Goal: Task Accomplishment & Management: Use online tool/utility

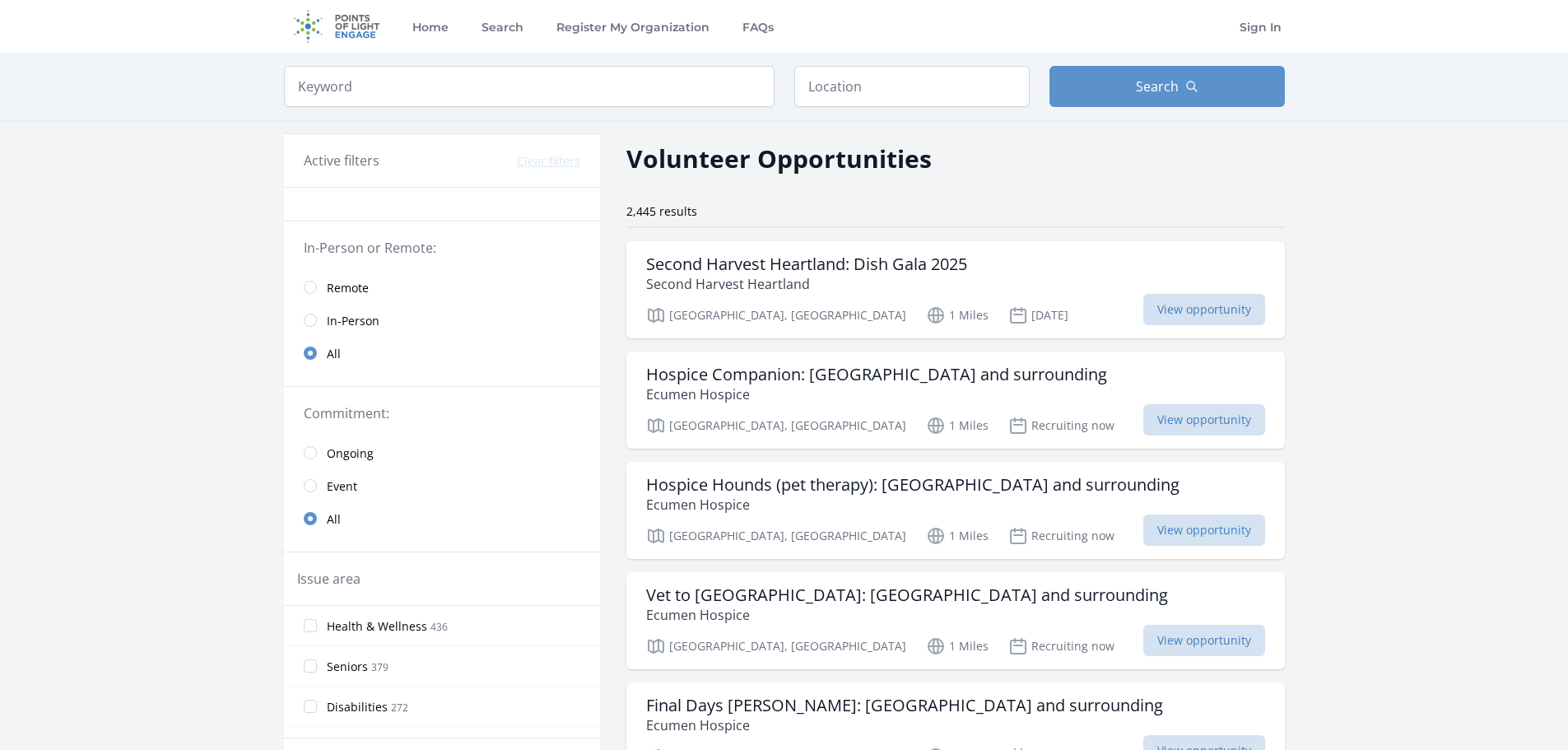
click at [327, 297] on span "Remote" at bounding box center [347, 288] width 42 height 16
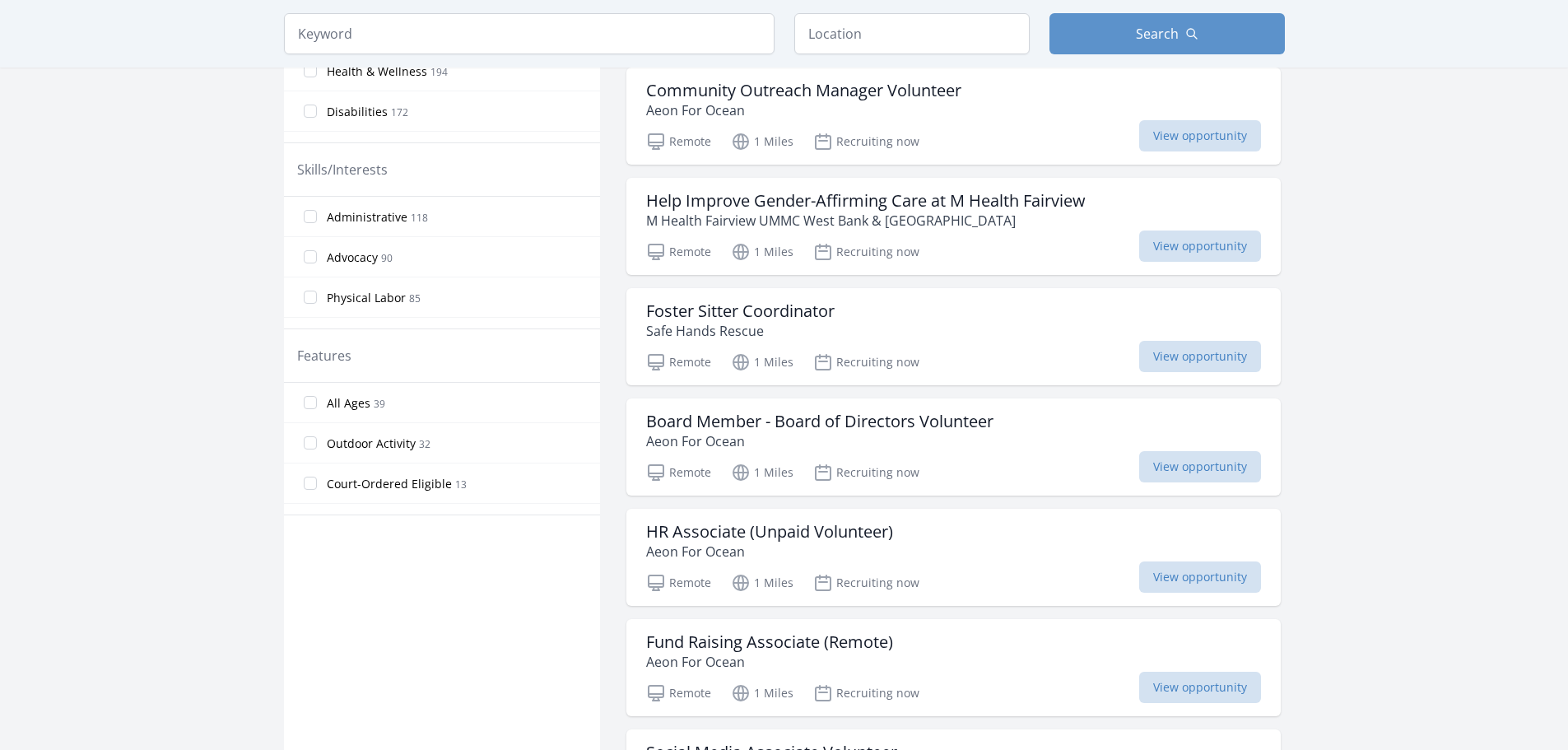
scroll to position [658, 0]
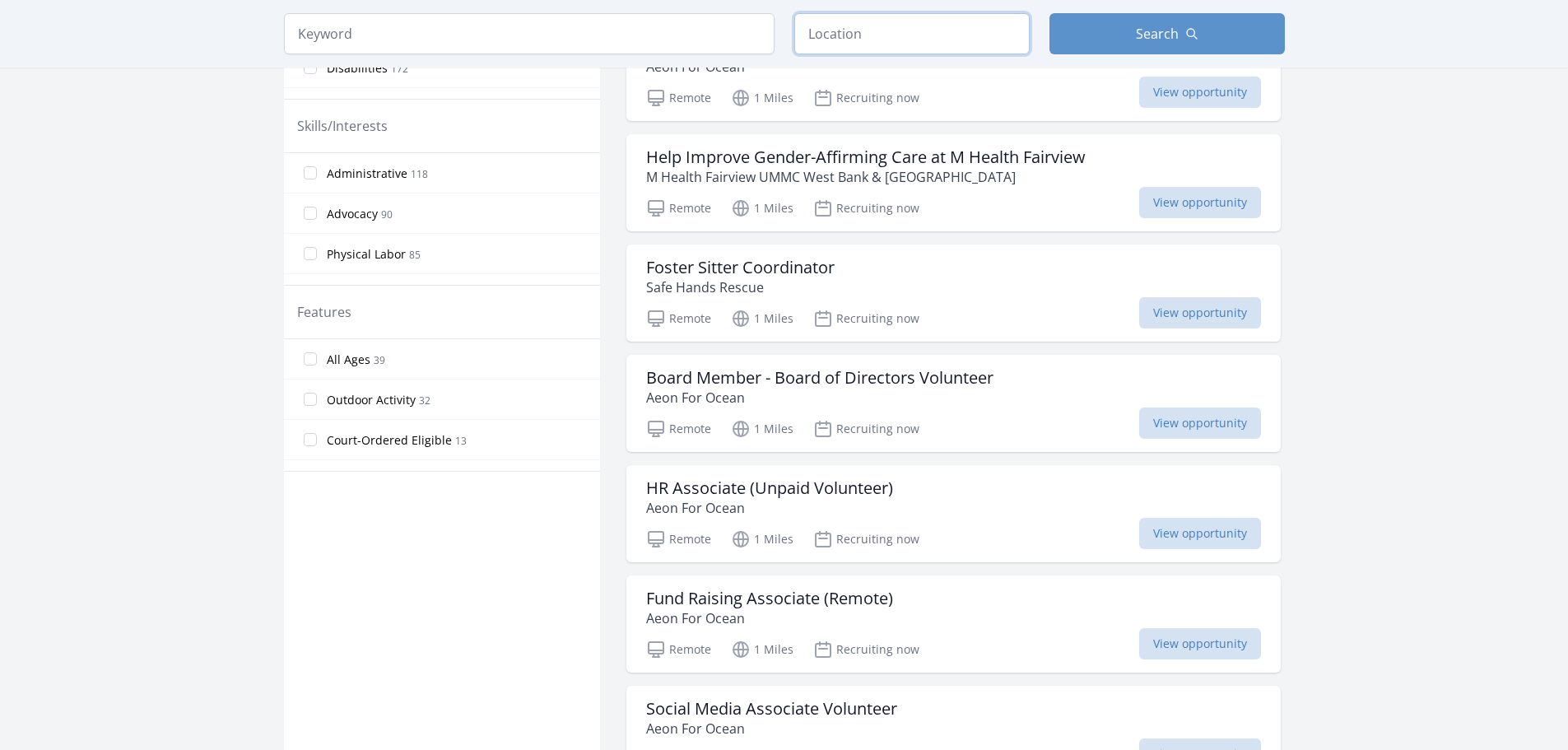
drag, startPoint x: 930, startPoint y: 37, endPoint x: 938, endPoint y: 33, distance: 8.9
click at [937, 34] on input "text" at bounding box center [911, 34] width 235 height 41
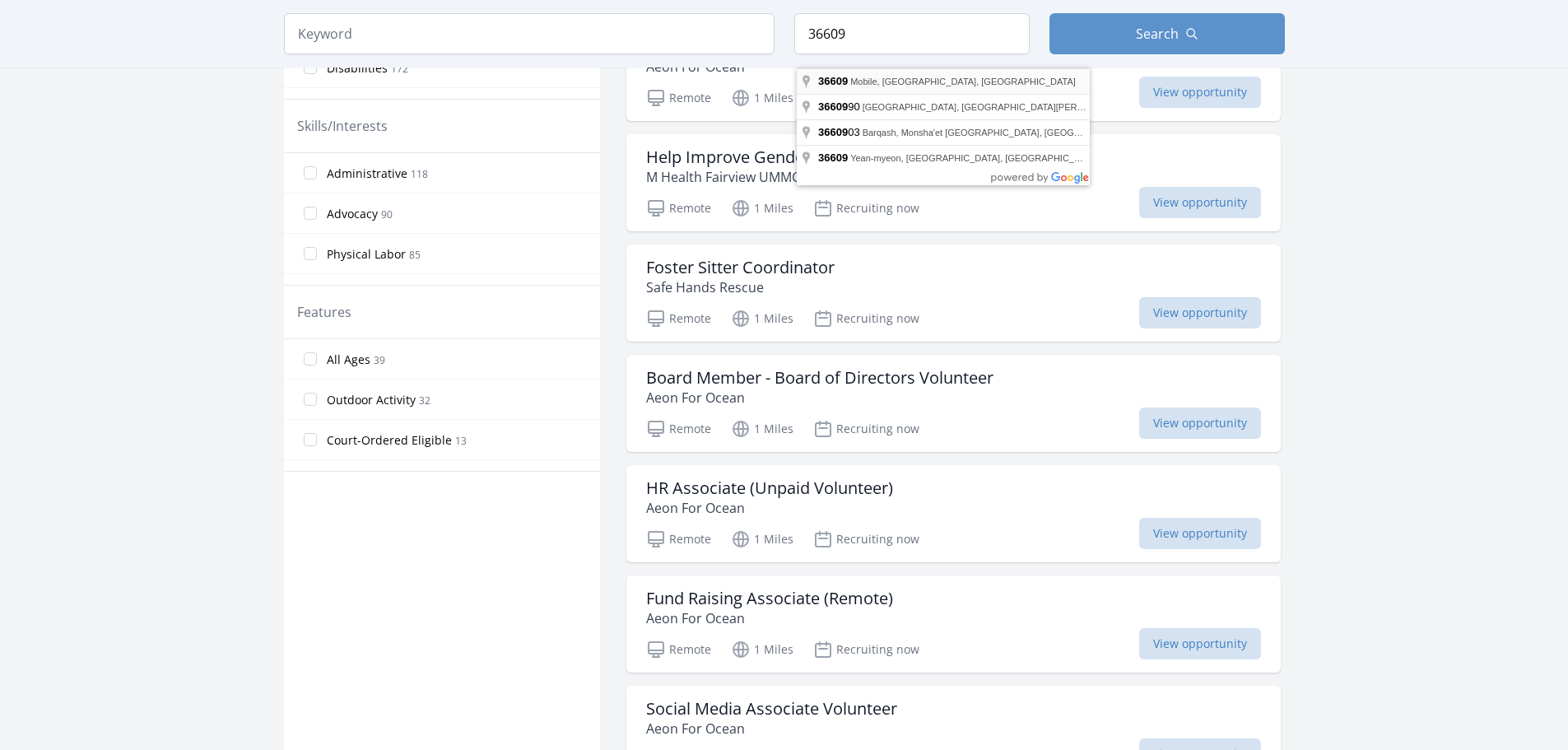
type input "Mobile, AL 36609, USA"
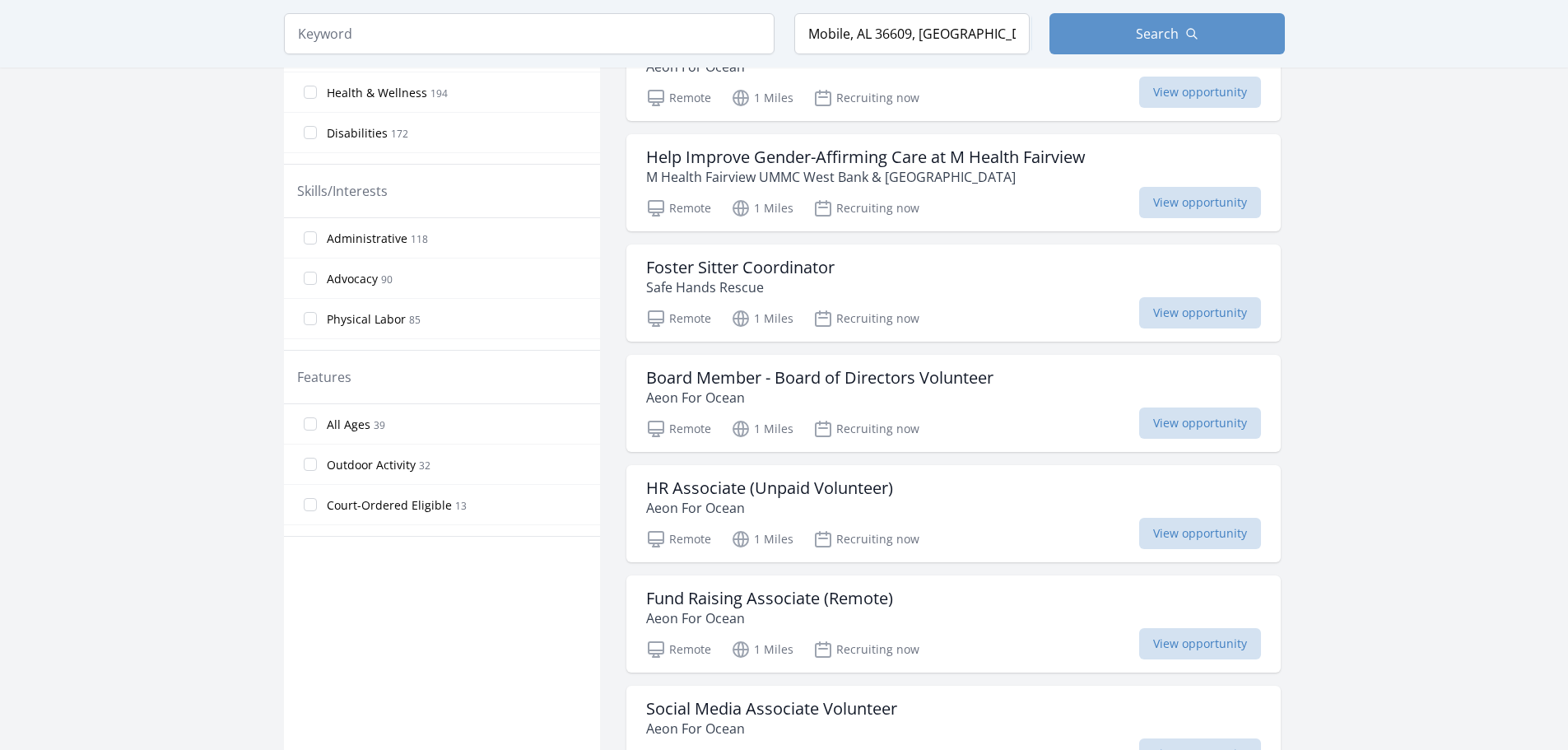
scroll to position [739, 0]
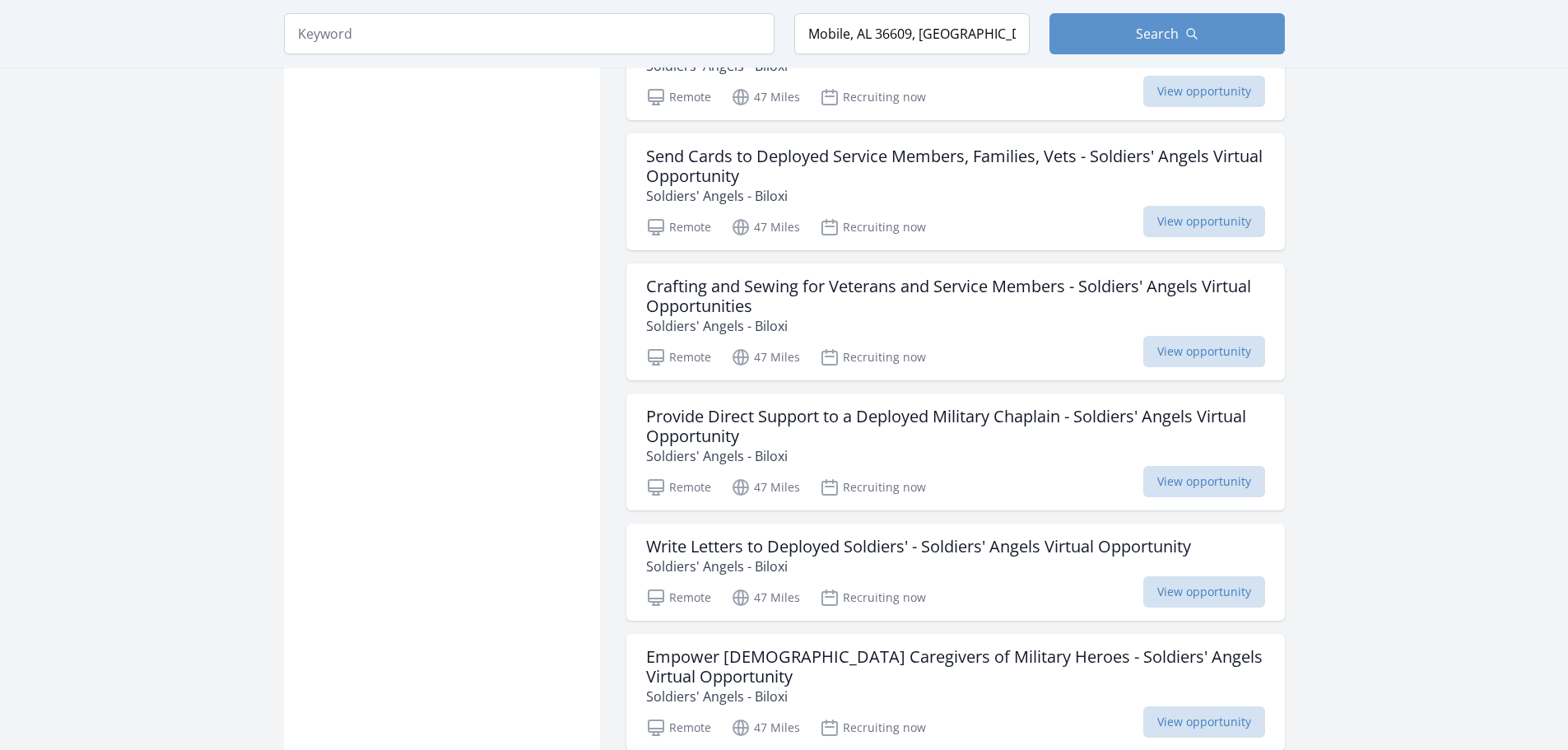
scroll to position [1480, 0]
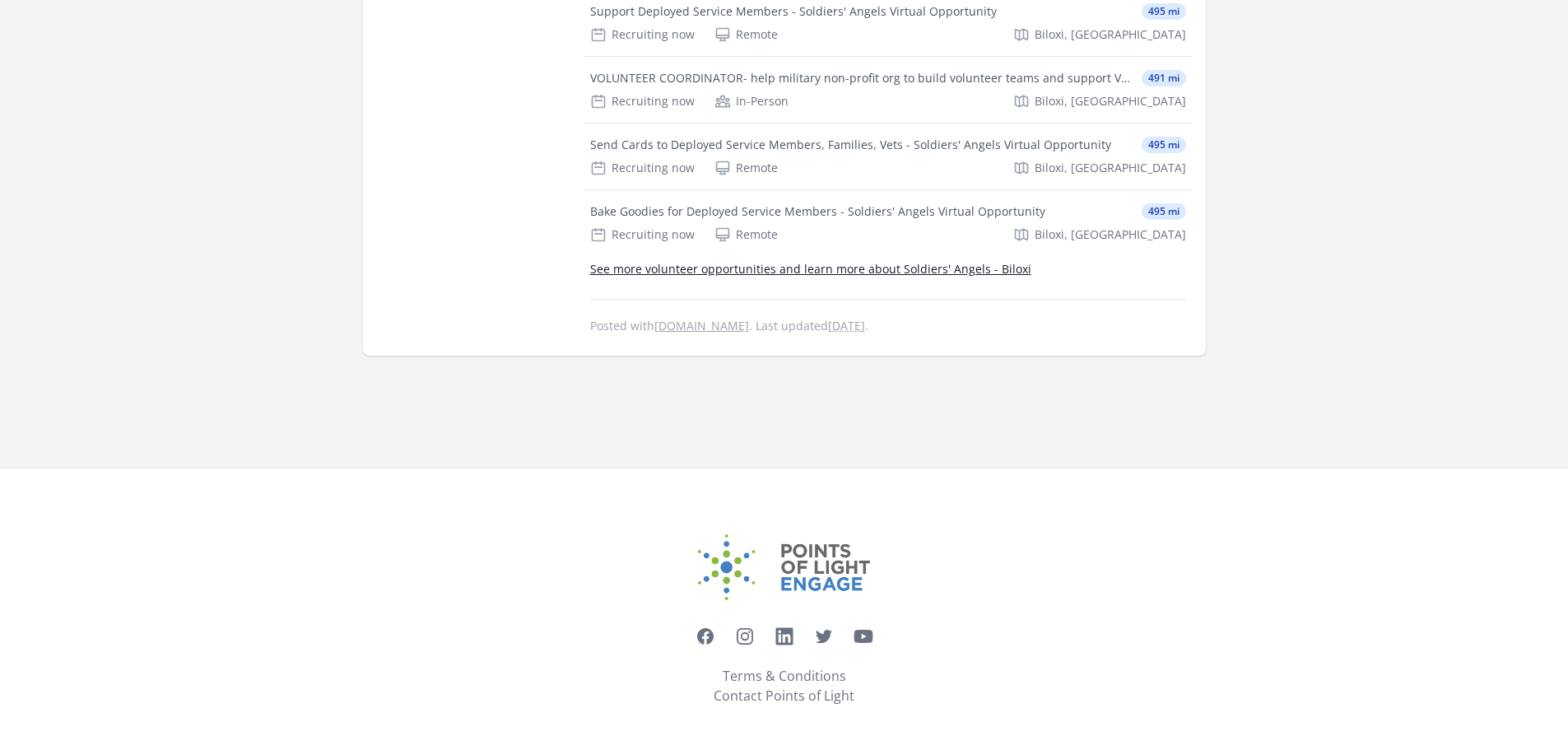
scroll to position [823, 0]
drag, startPoint x: 1061, startPoint y: 477, endPoint x: 993, endPoint y: 645, distance: 181.2
click at [1023, 218] on div "Bake Goodies for Deployed Service Members - Soldiers' Angels Virtual Opportunity" at bounding box center [818, 209] width 455 height 16
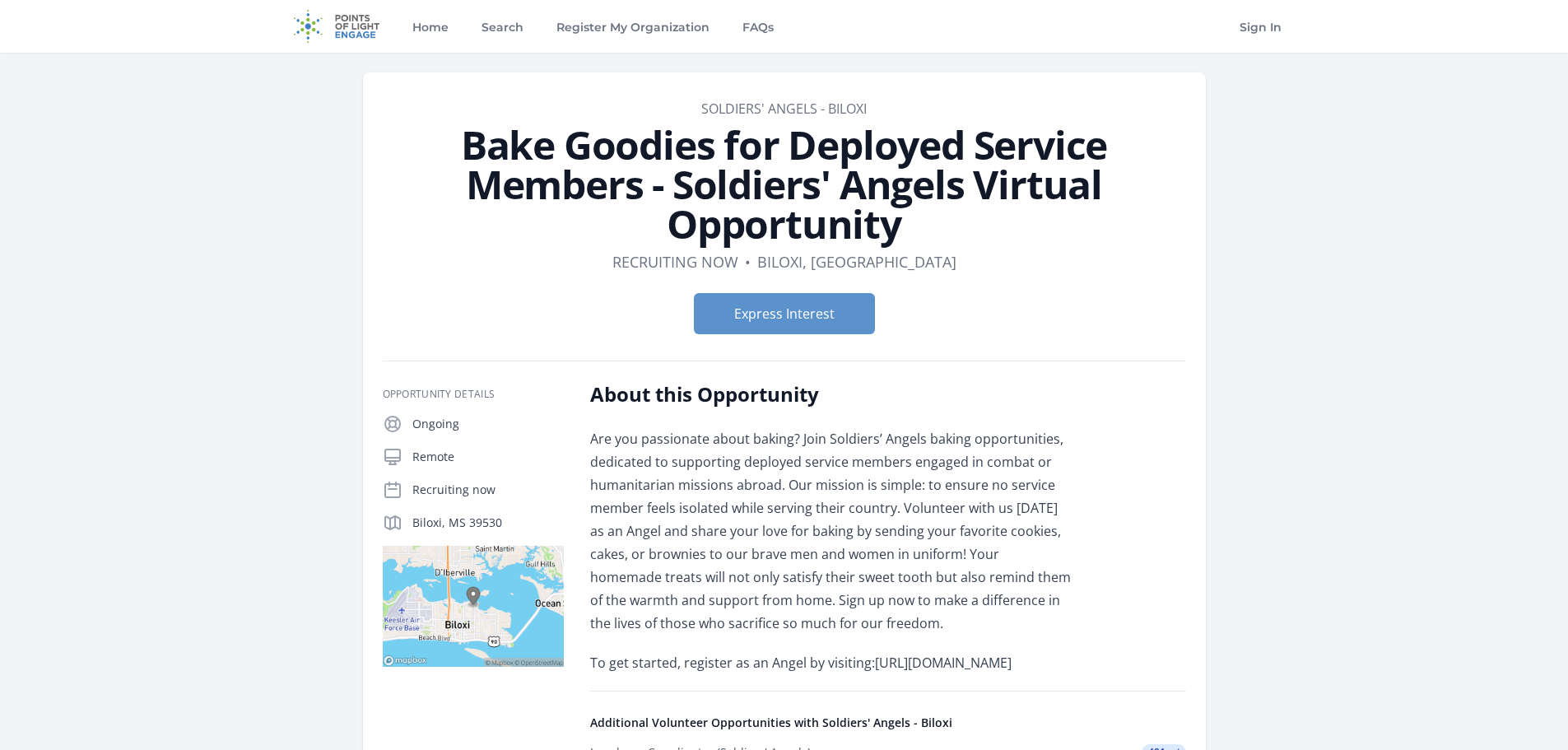
click at [258, 175] on div "Organization Soldiers' Angels - Biloxi Bake Goodies for Deployed Service Member…" at bounding box center [784, 663] width 1053 height 1222
